Goal: Find specific page/section: Find specific page/section

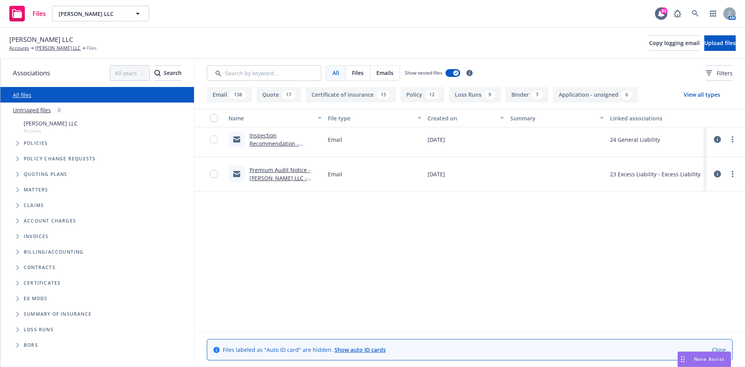
scroll to position [970, 0]
